Goal: Task Accomplishment & Management: Use online tool/utility

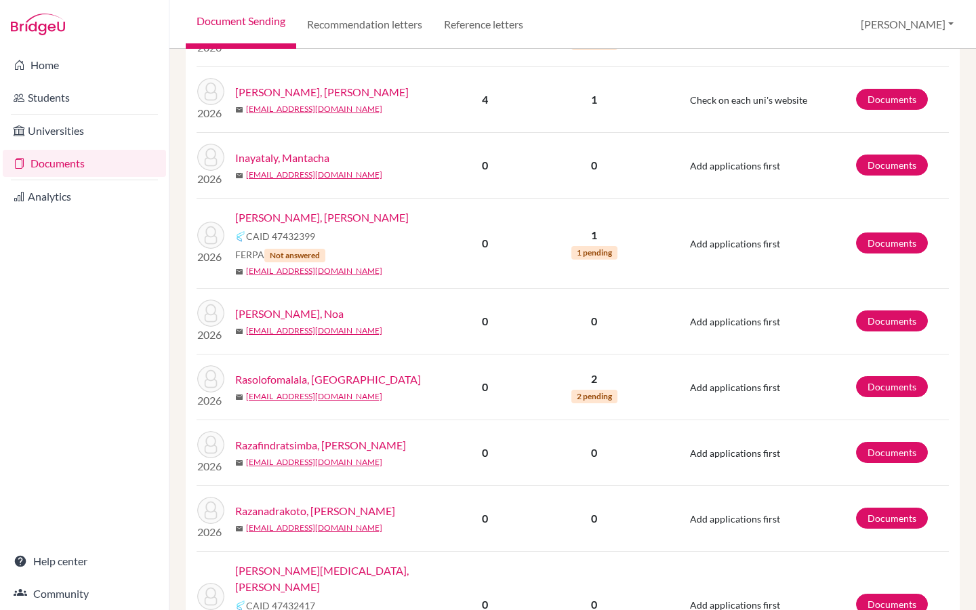
scroll to position [1771, 0]
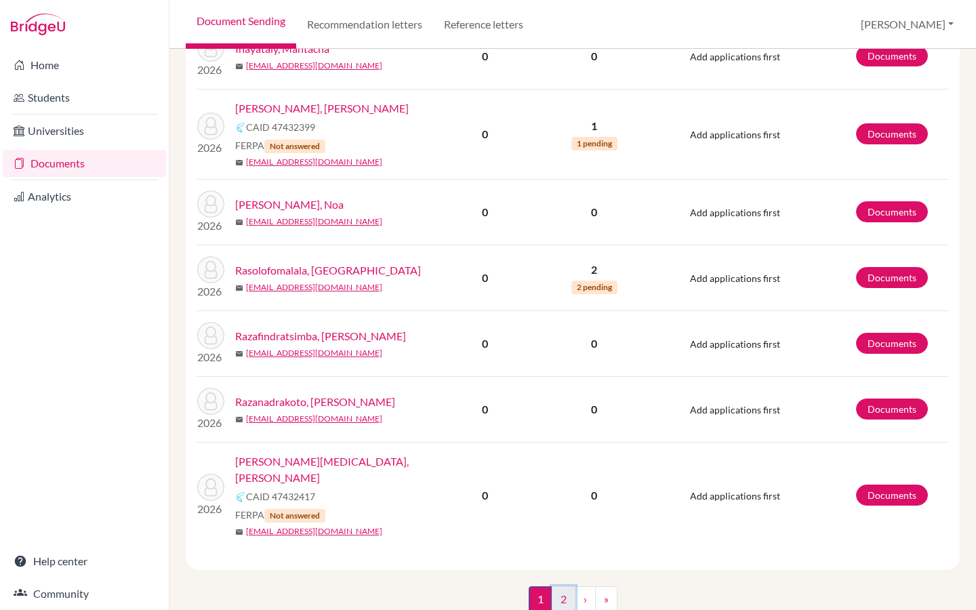
click at [568, 587] on link "2" at bounding box center [564, 600] width 24 height 26
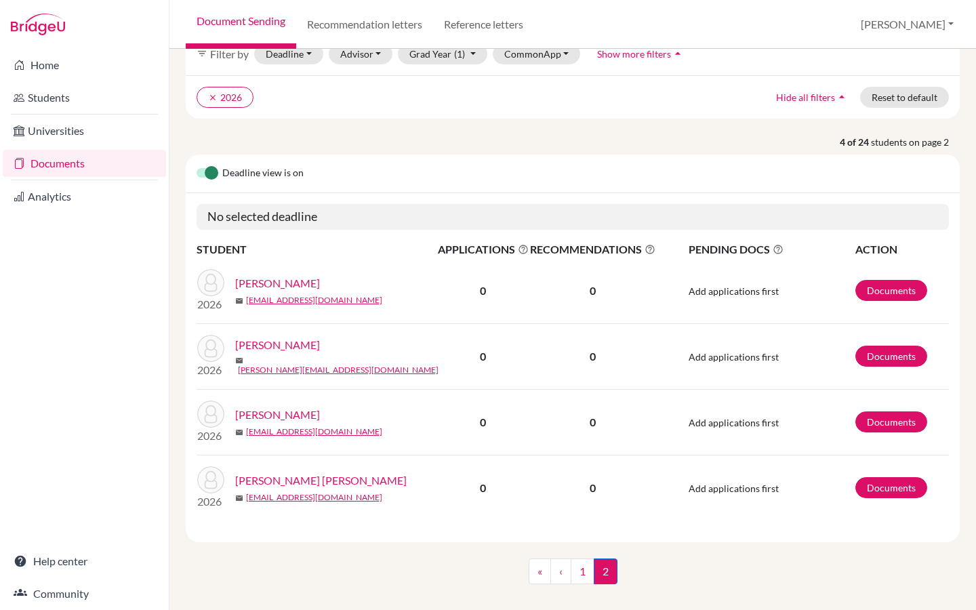
scroll to position [92, 0]
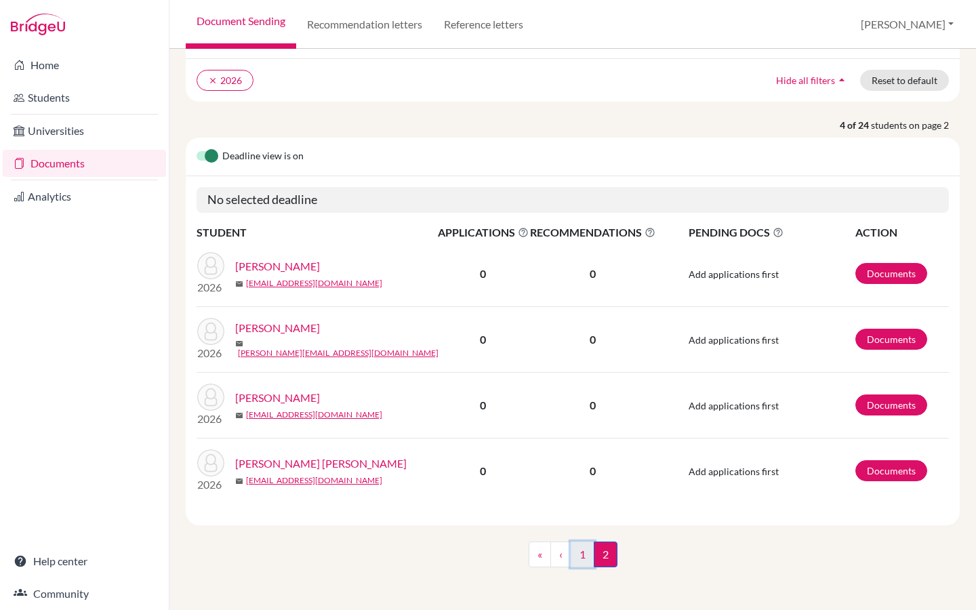
click at [589, 553] on link "1" at bounding box center [583, 555] width 24 height 26
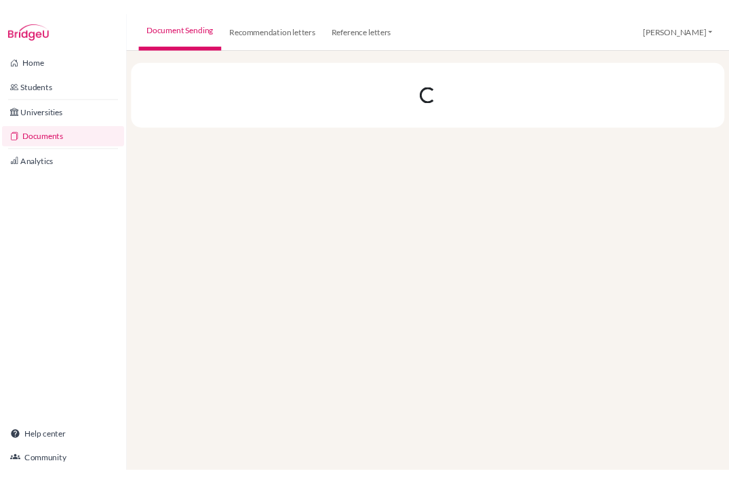
scroll to position [0, 0]
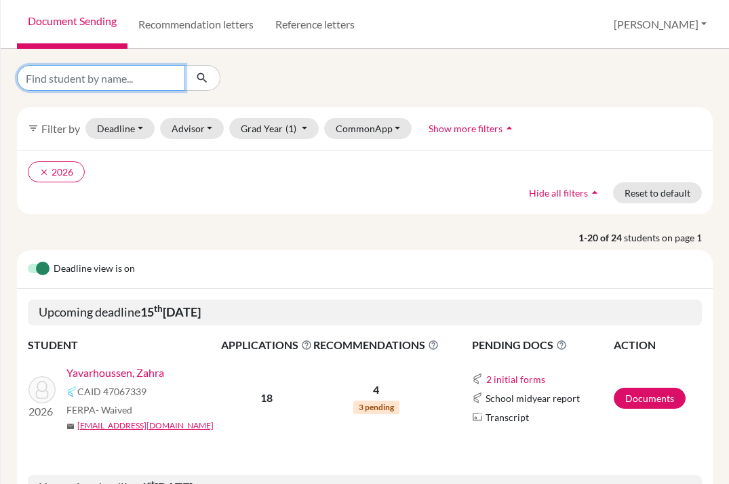
click at [115, 77] on input "Find student by name..." at bounding box center [101, 78] width 168 height 26
type input "nicolas"
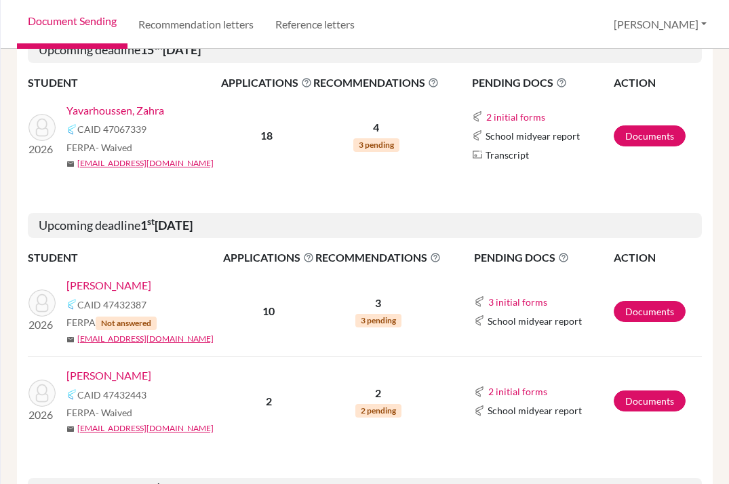
scroll to position [310, 0]
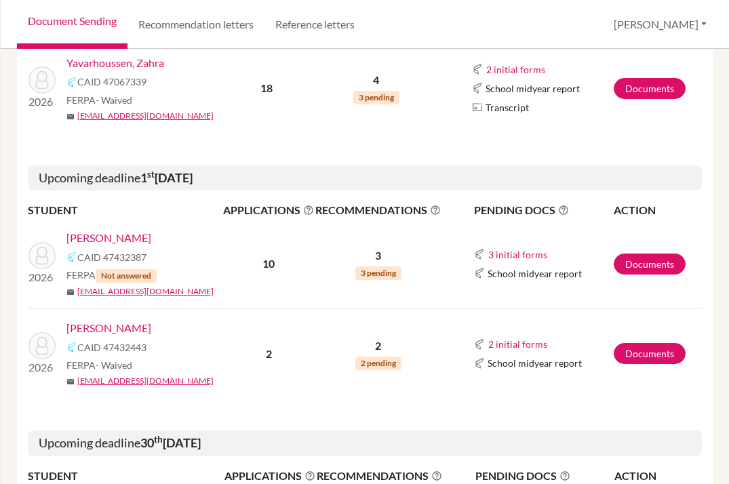
click at [140, 235] on link "[PERSON_NAME]" at bounding box center [108, 238] width 85 height 16
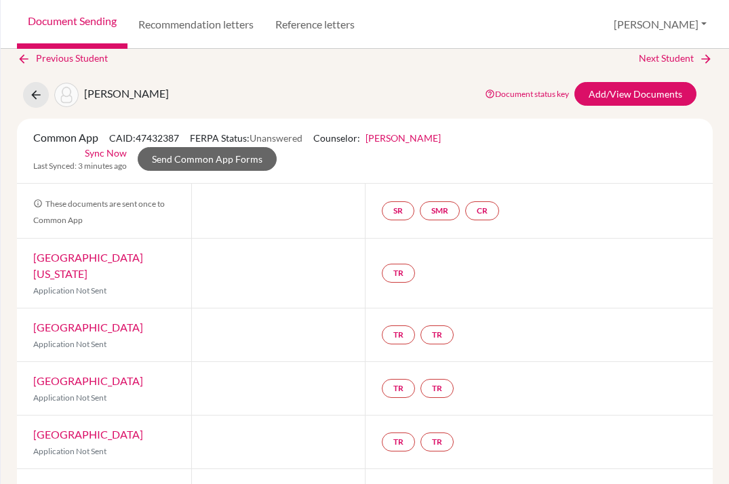
scroll to position [34, 0]
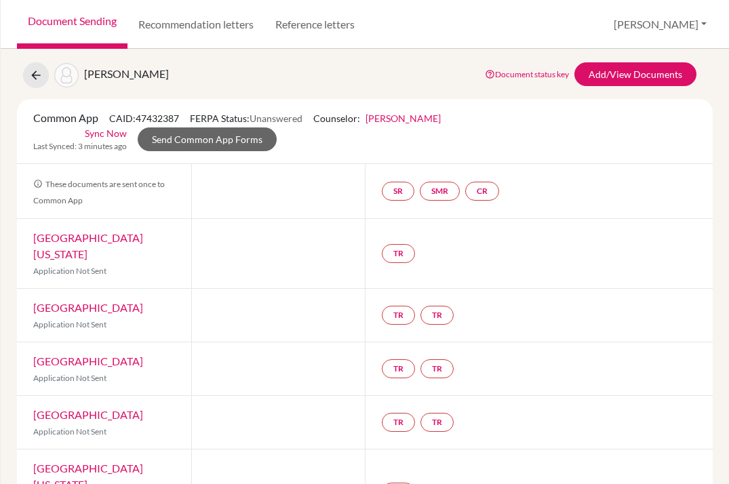
click at [117, 231] on link "University of Virginia" at bounding box center [88, 245] width 110 height 29
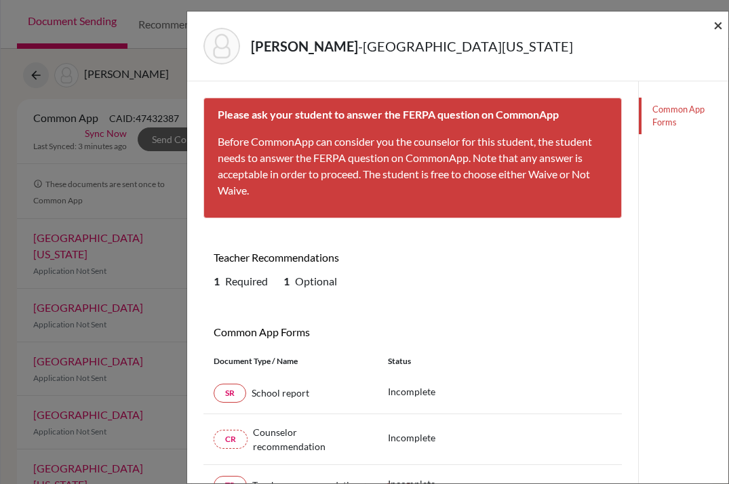
click at [722, 23] on span "×" at bounding box center [717, 25] width 9 height 20
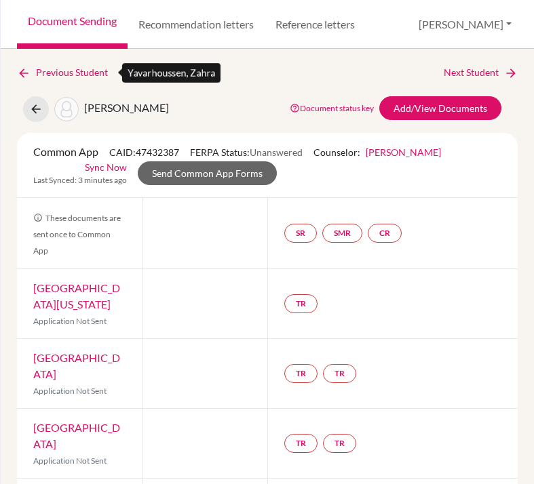
click at [26, 73] on icon at bounding box center [24, 73] width 14 height 14
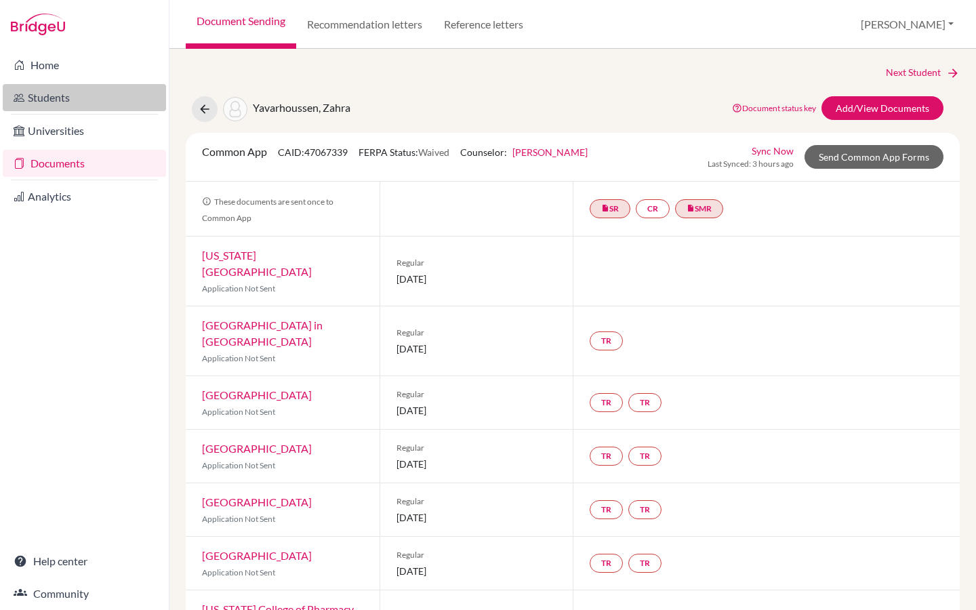
click at [46, 93] on link "Students" at bounding box center [84, 97] width 163 height 27
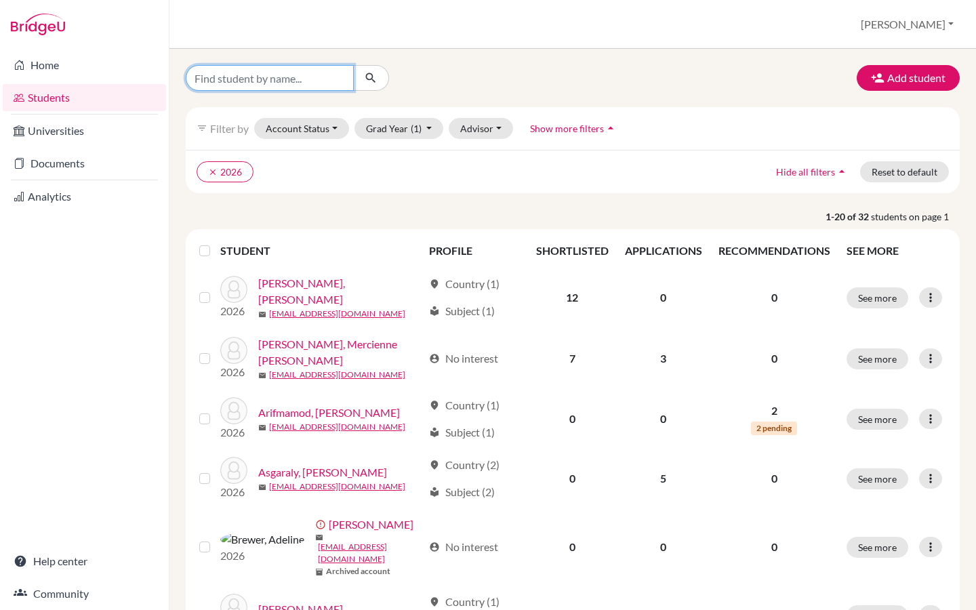
click at [308, 77] on input "Find student by name..." at bounding box center [270, 78] width 168 height 26
type input "olivia"
click at [373, 79] on icon "submit" at bounding box center [371, 78] width 14 height 14
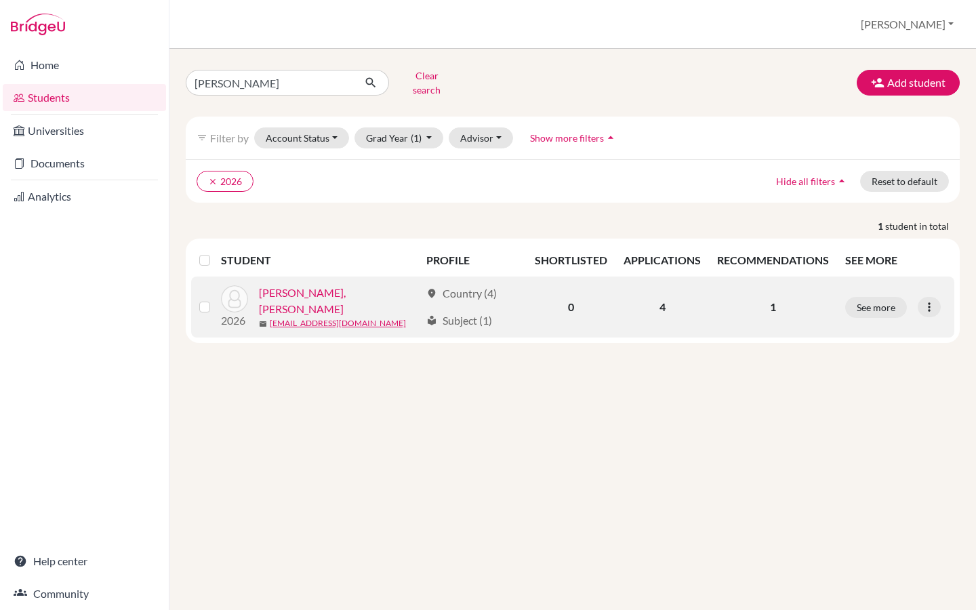
click at [320, 290] on link "[PERSON_NAME], [PERSON_NAME]" at bounding box center [340, 301] width 162 height 33
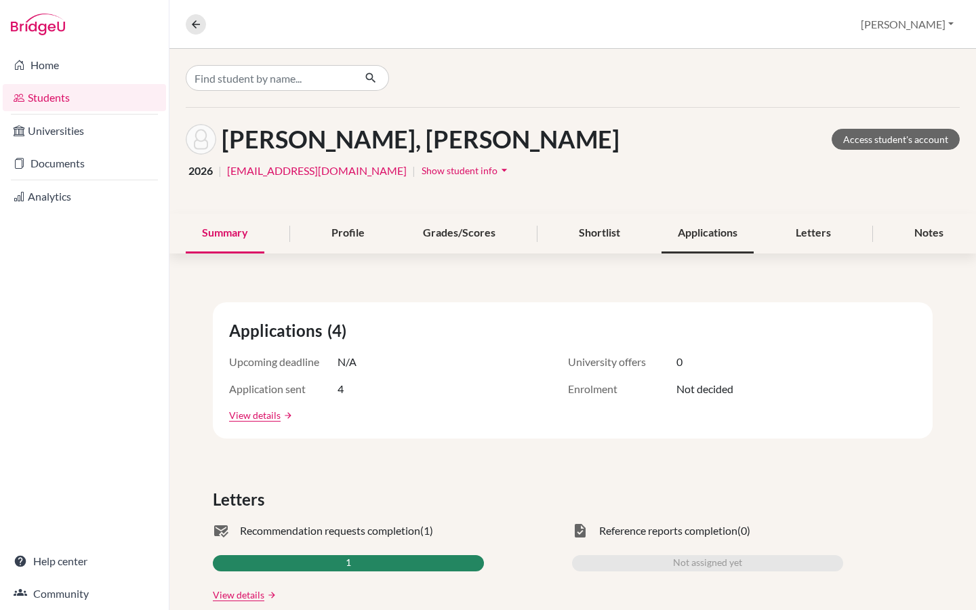
click at [723, 233] on div "Applications" at bounding box center [708, 234] width 92 height 40
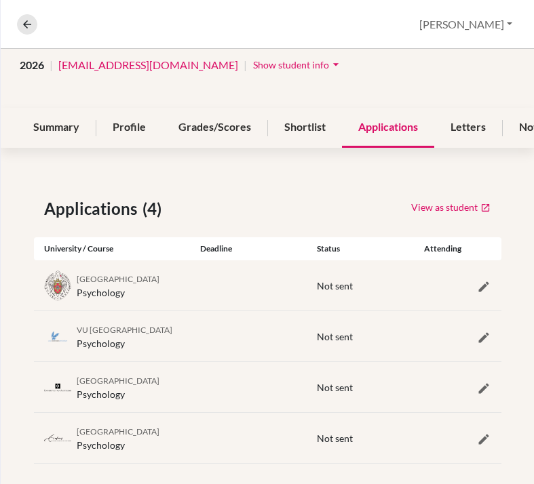
scroll to position [146, 0]
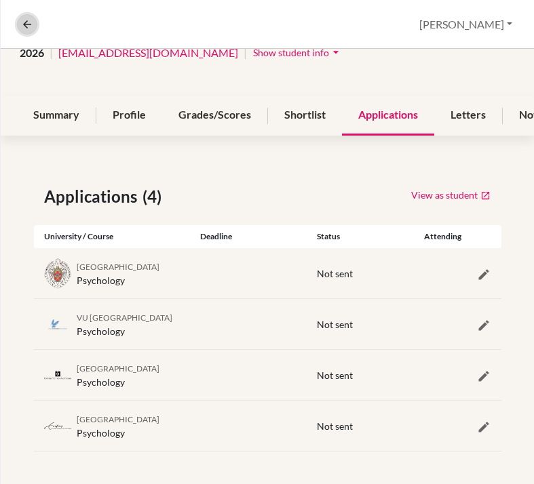
click at [31, 22] on icon at bounding box center [27, 24] width 12 height 12
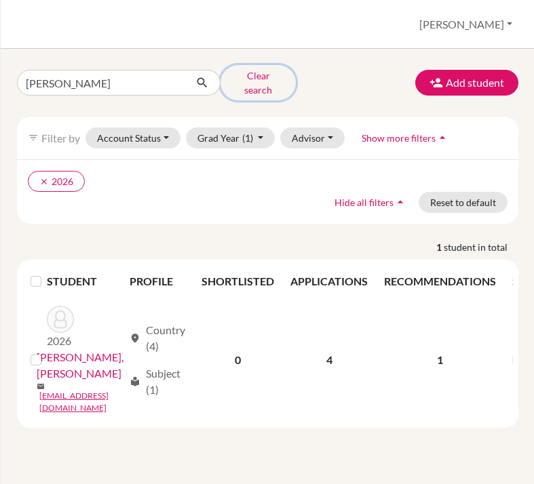
click at [253, 77] on button "Clear search" at bounding box center [257, 82] width 75 height 35
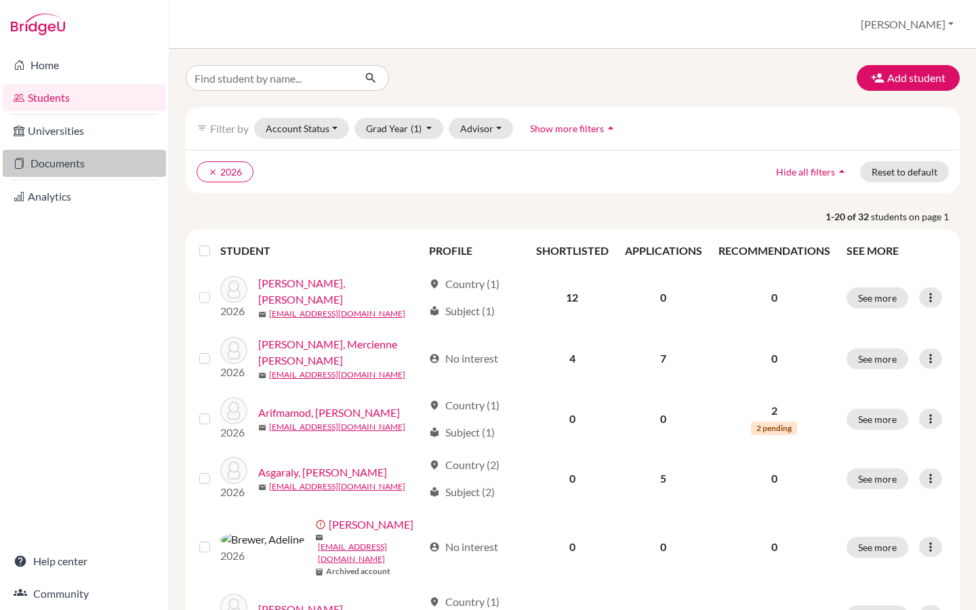
click at [63, 163] on link "Documents" at bounding box center [84, 163] width 163 height 27
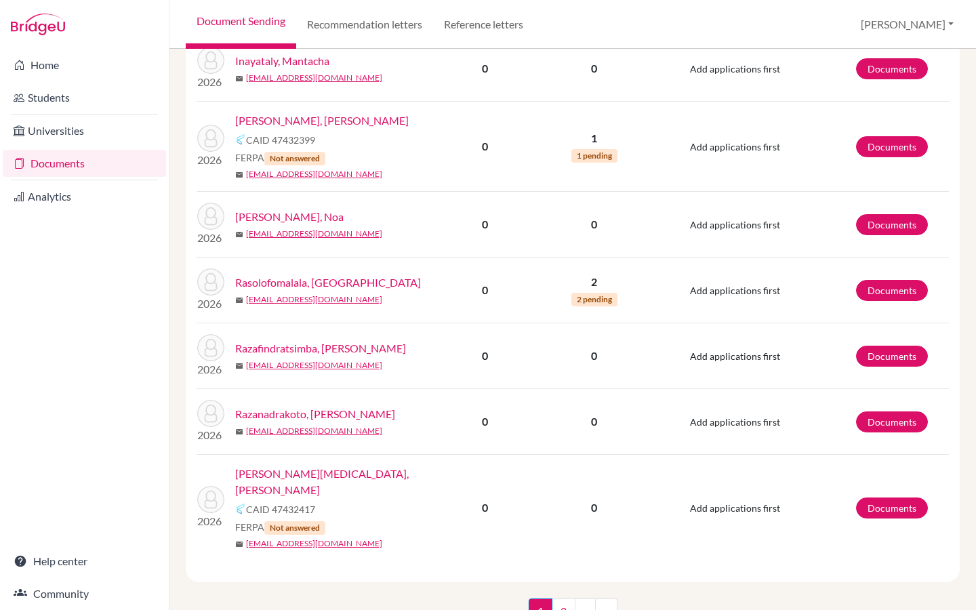
scroll to position [1790, 0]
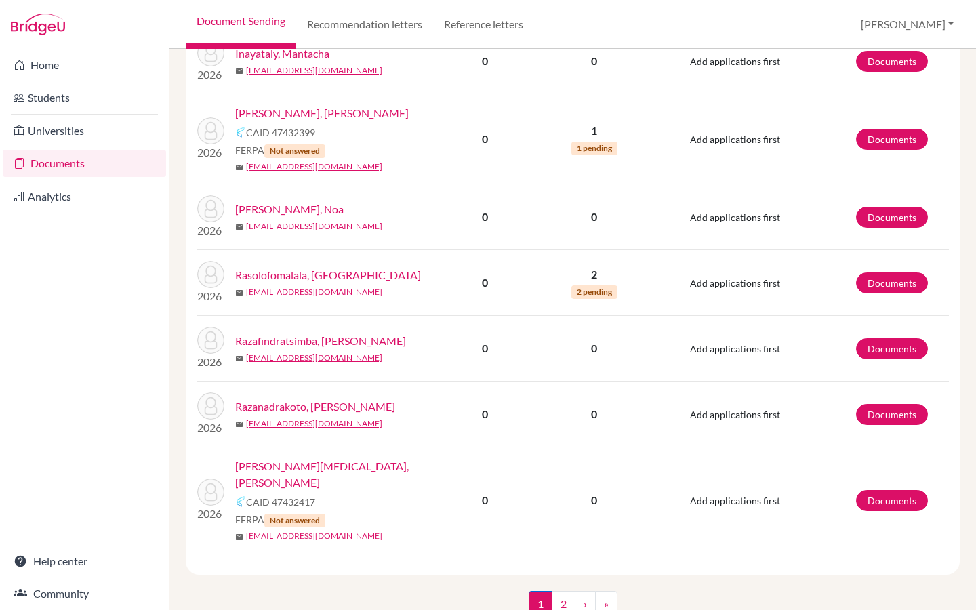
scroll to position [1802, 0]
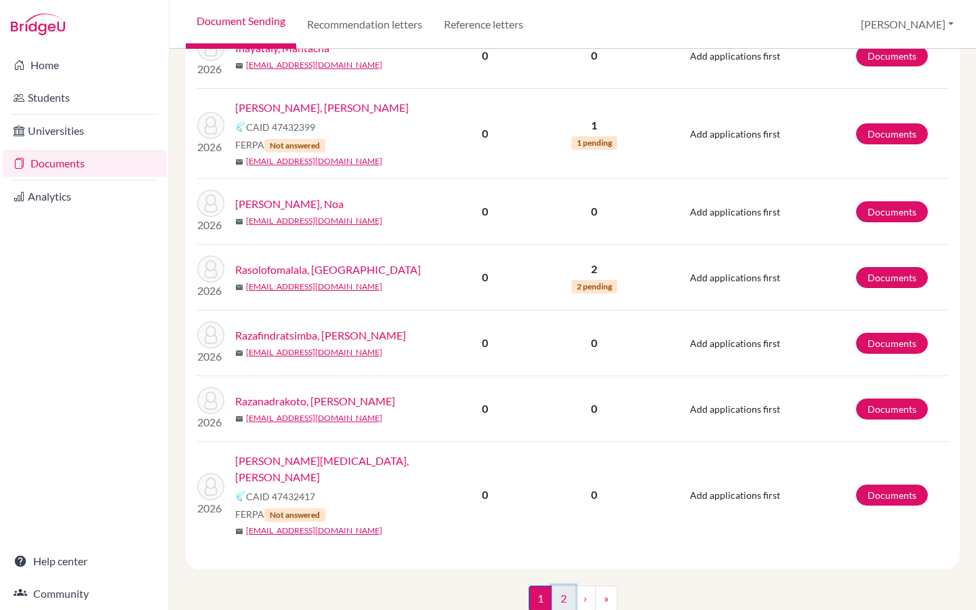
click at [563, 586] on link "2" at bounding box center [564, 599] width 24 height 26
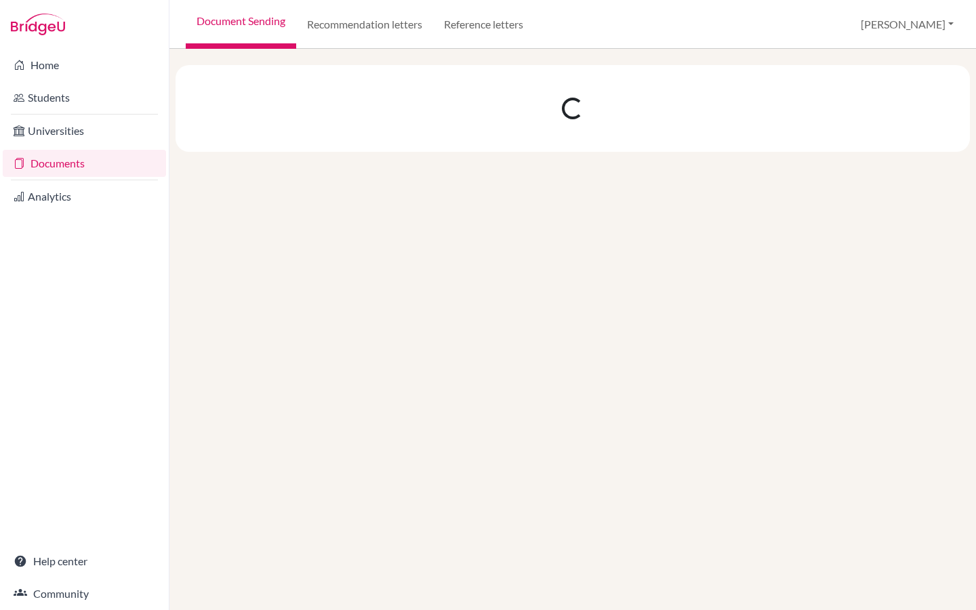
scroll to position [0, 0]
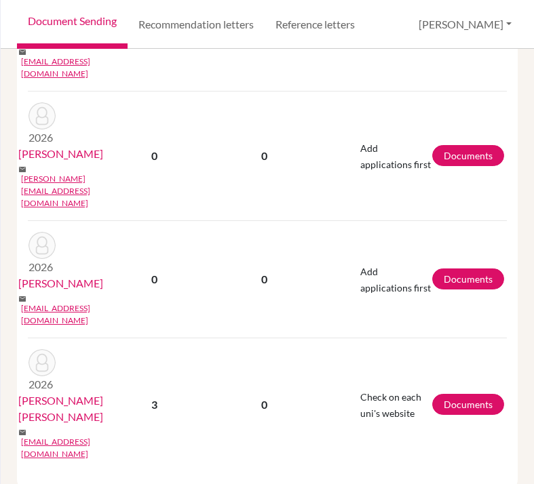
scroll to position [439, 0]
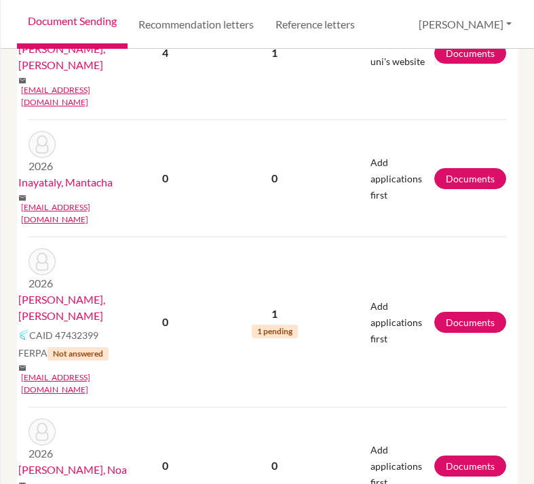
scroll to position [2944, 0]
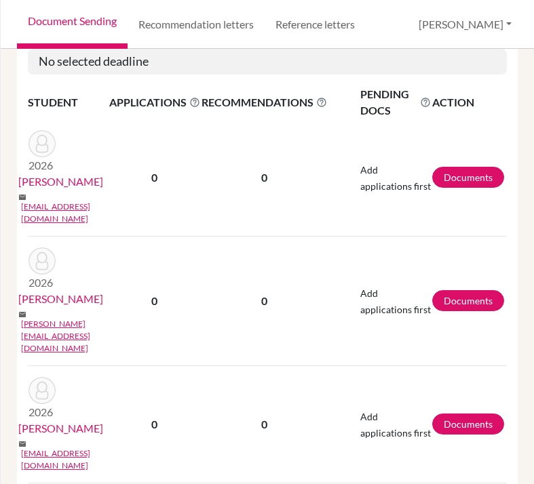
scroll to position [439, 0]
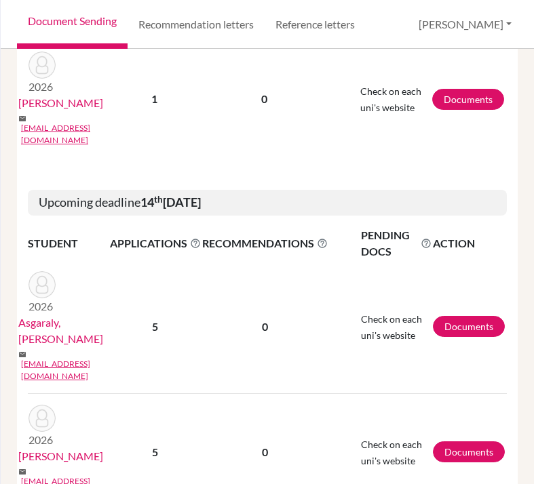
scroll to position [1316, 0]
